Goal: Information Seeking & Learning: Learn about a topic

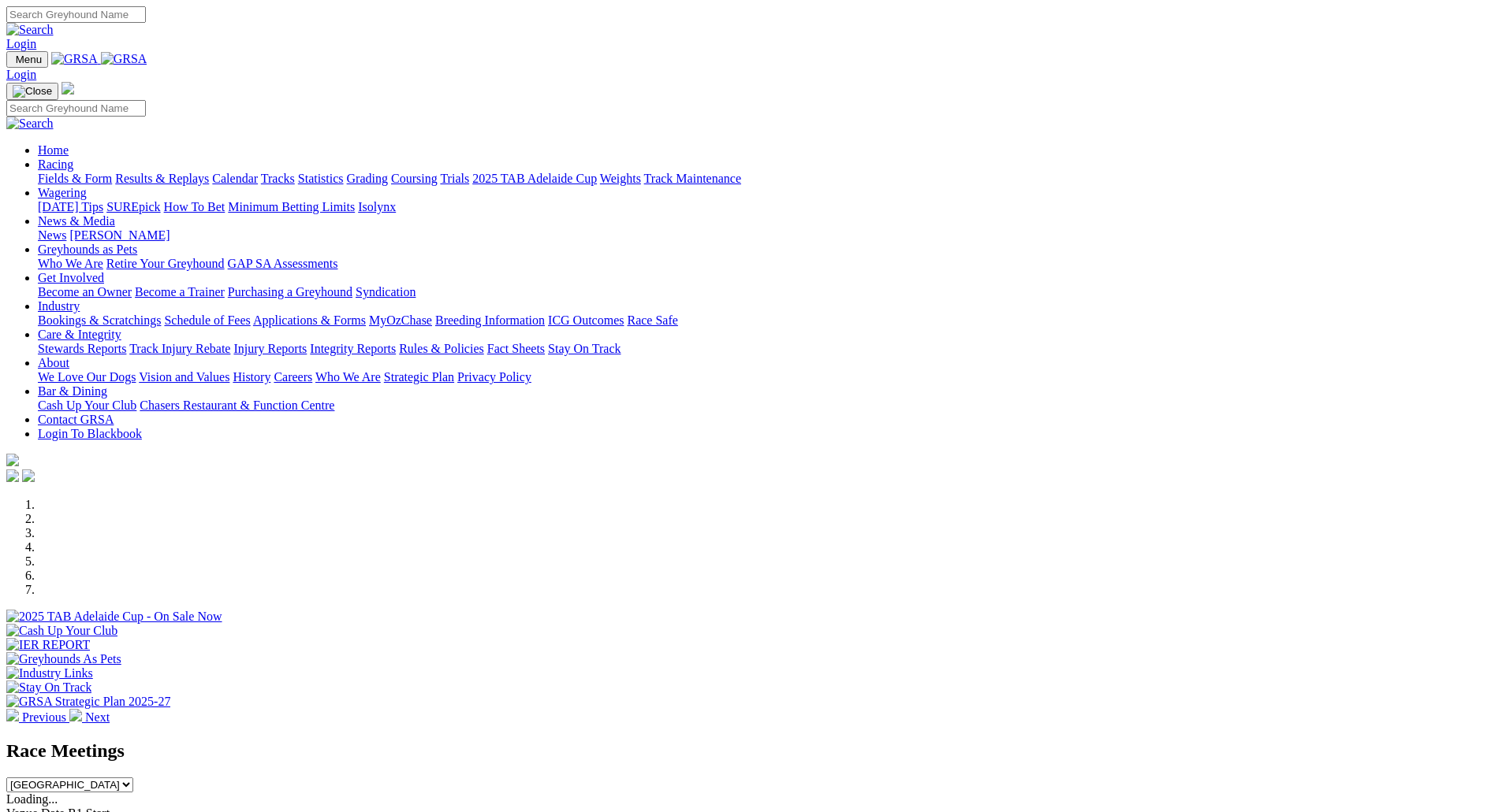
click at [73, 158] on link "Racing" at bounding box center [55, 165] width 36 height 14
click at [258, 172] on link "Calendar" at bounding box center [235, 179] width 45 height 14
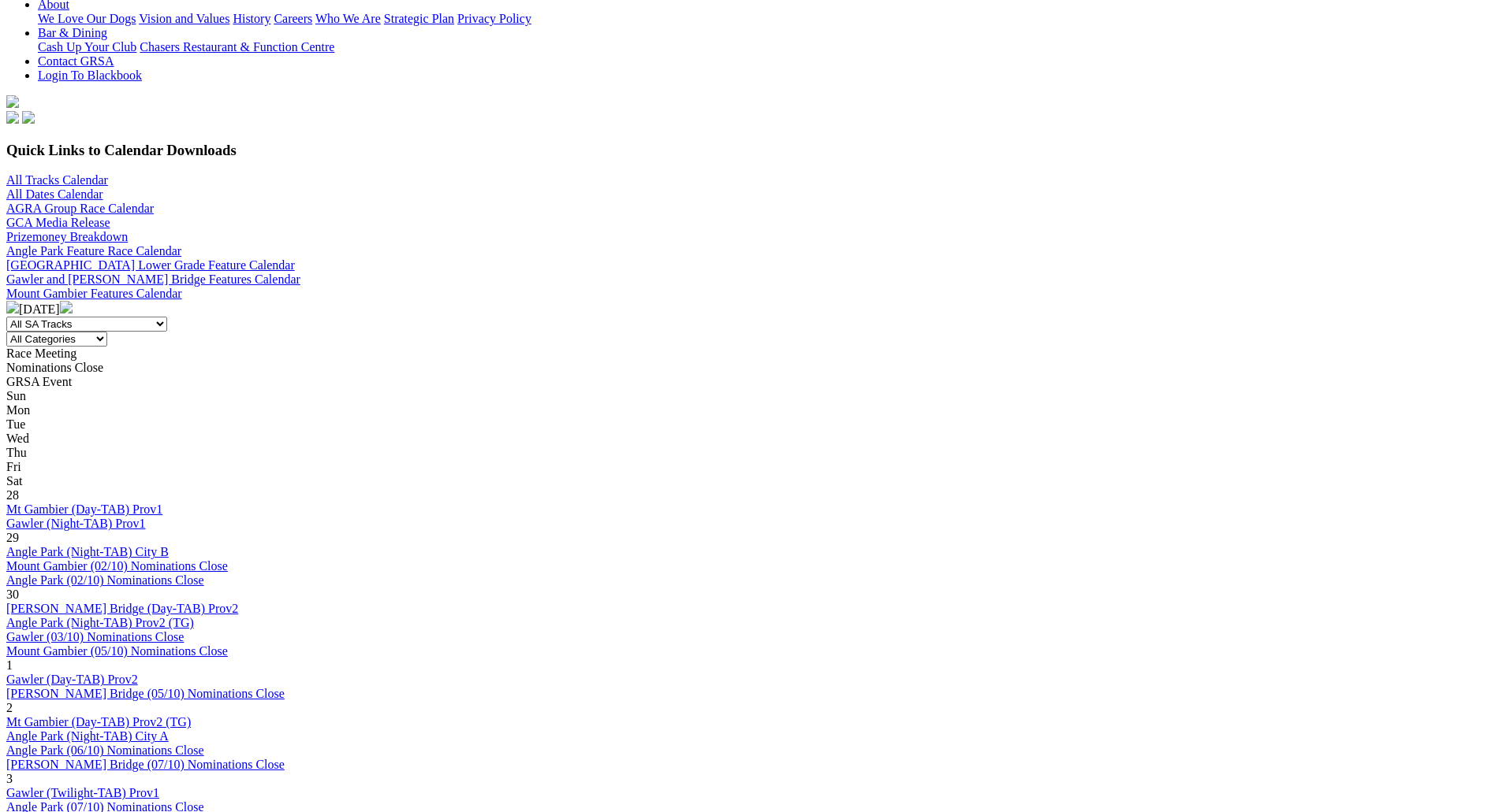
scroll to position [473, 0]
